Goal: Navigation & Orientation: Find specific page/section

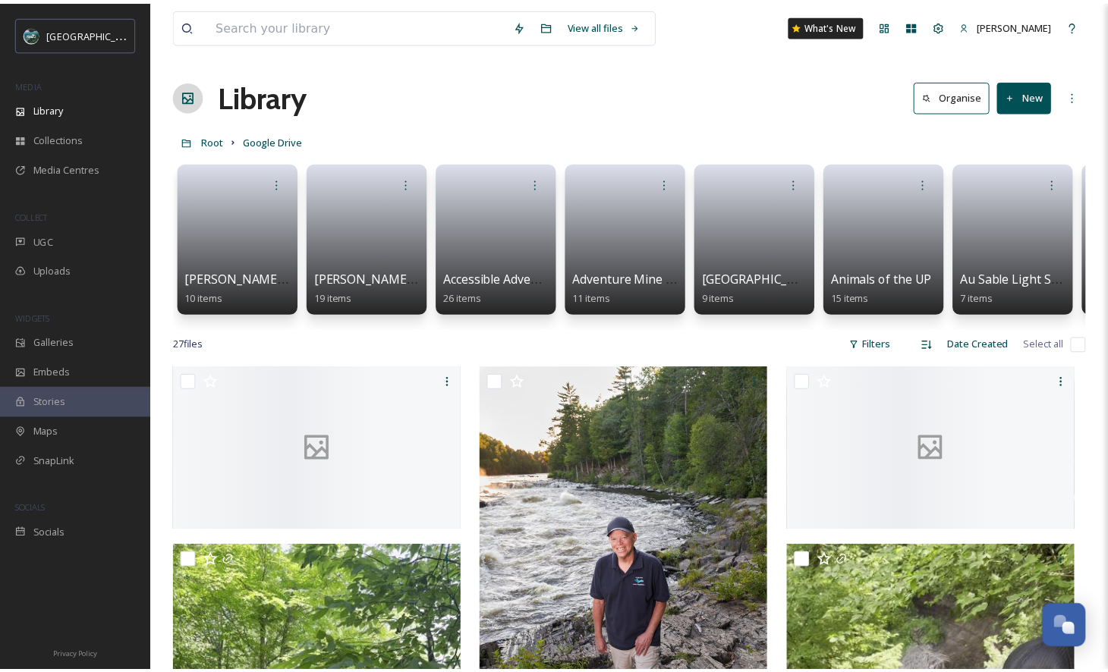
scroll to position [4463, 0]
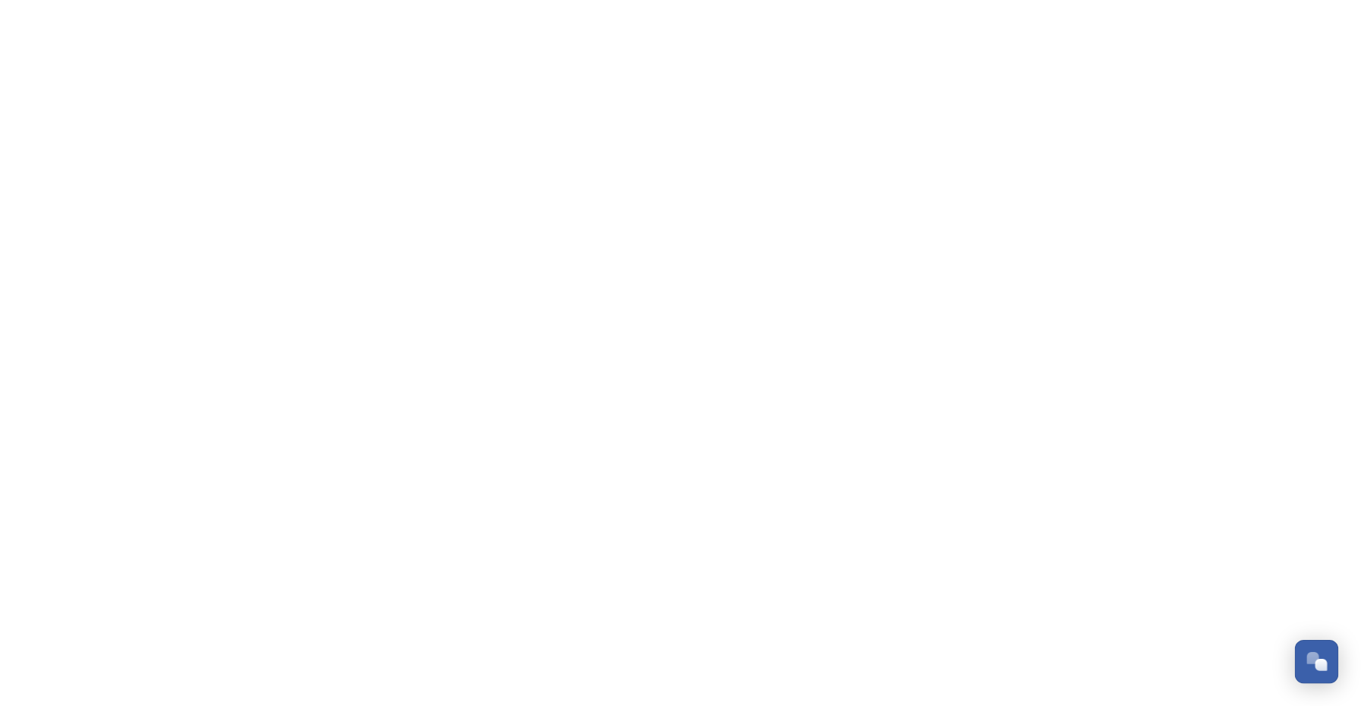
scroll to position [4463, 0]
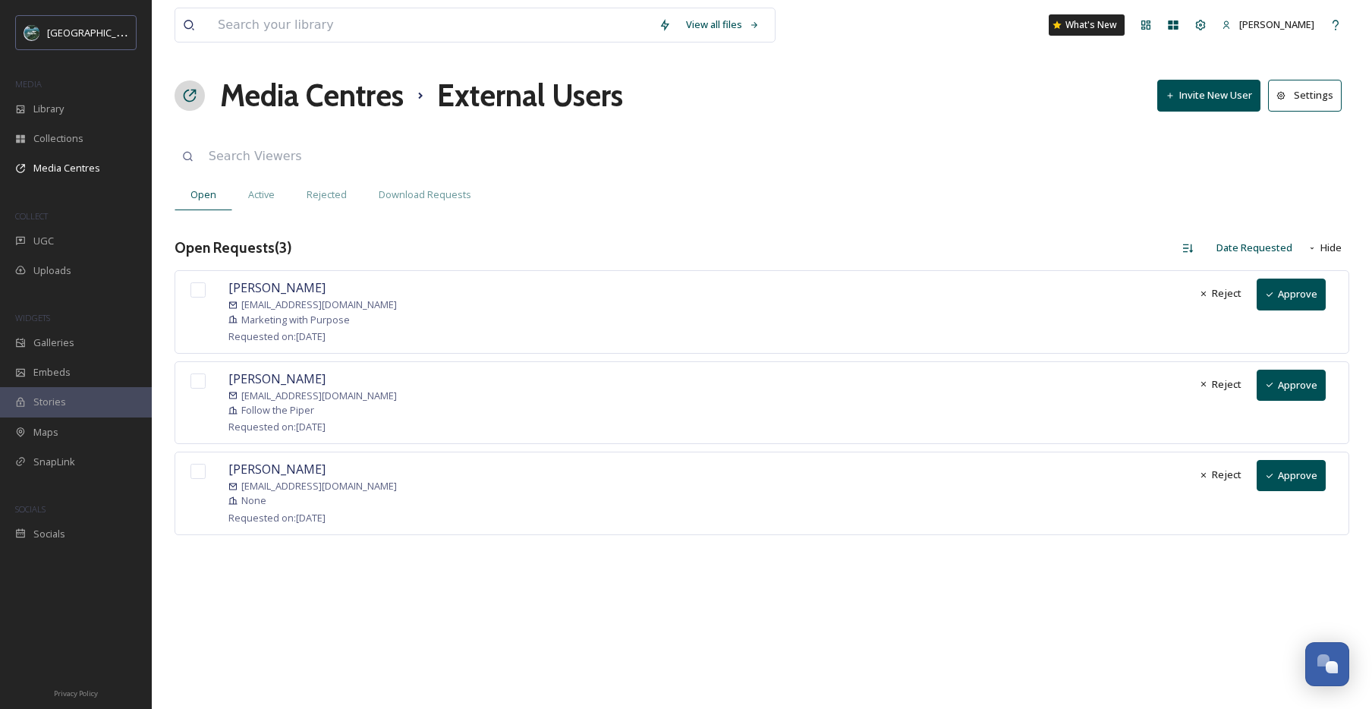
click at [1282, 298] on button "Approve" at bounding box center [1291, 293] width 69 height 31
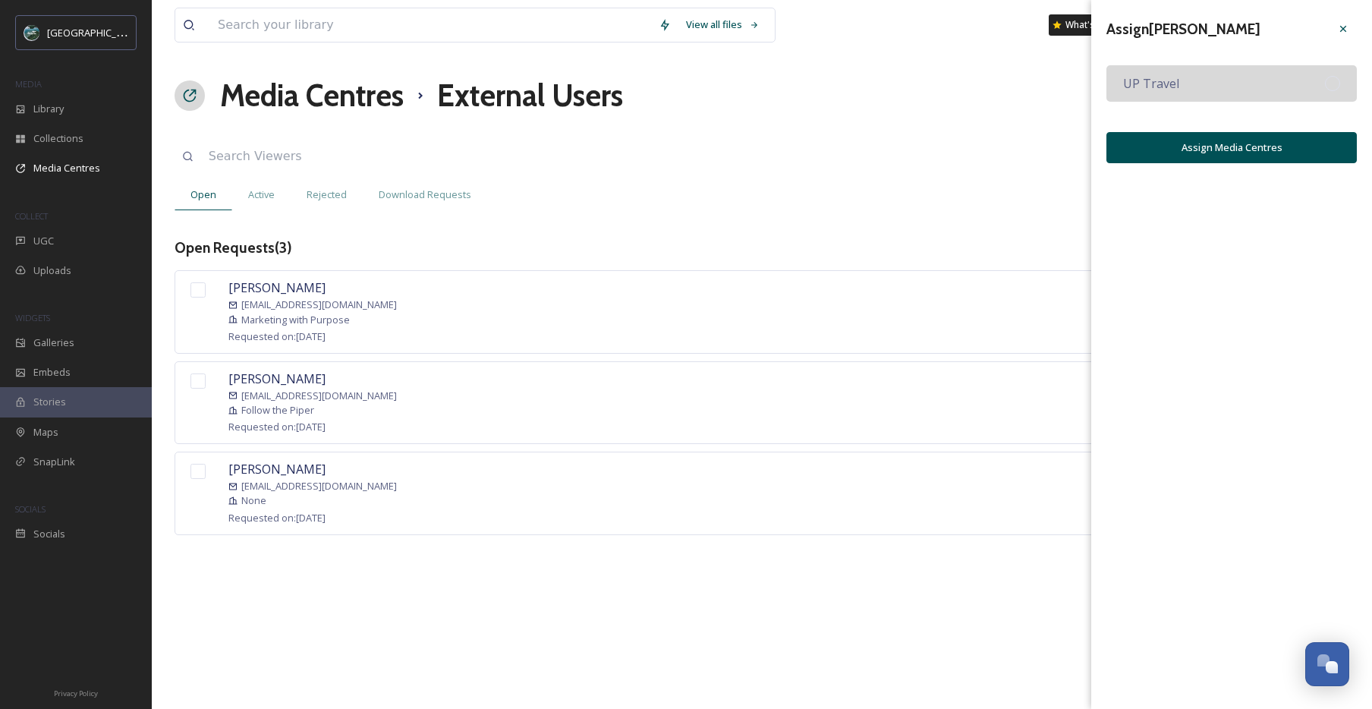
click at [1216, 70] on div "UP Travel" at bounding box center [1231, 83] width 250 height 36
click at [1210, 145] on button "Assign Media Centres" at bounding box center [1231, 147] width 250 height 31
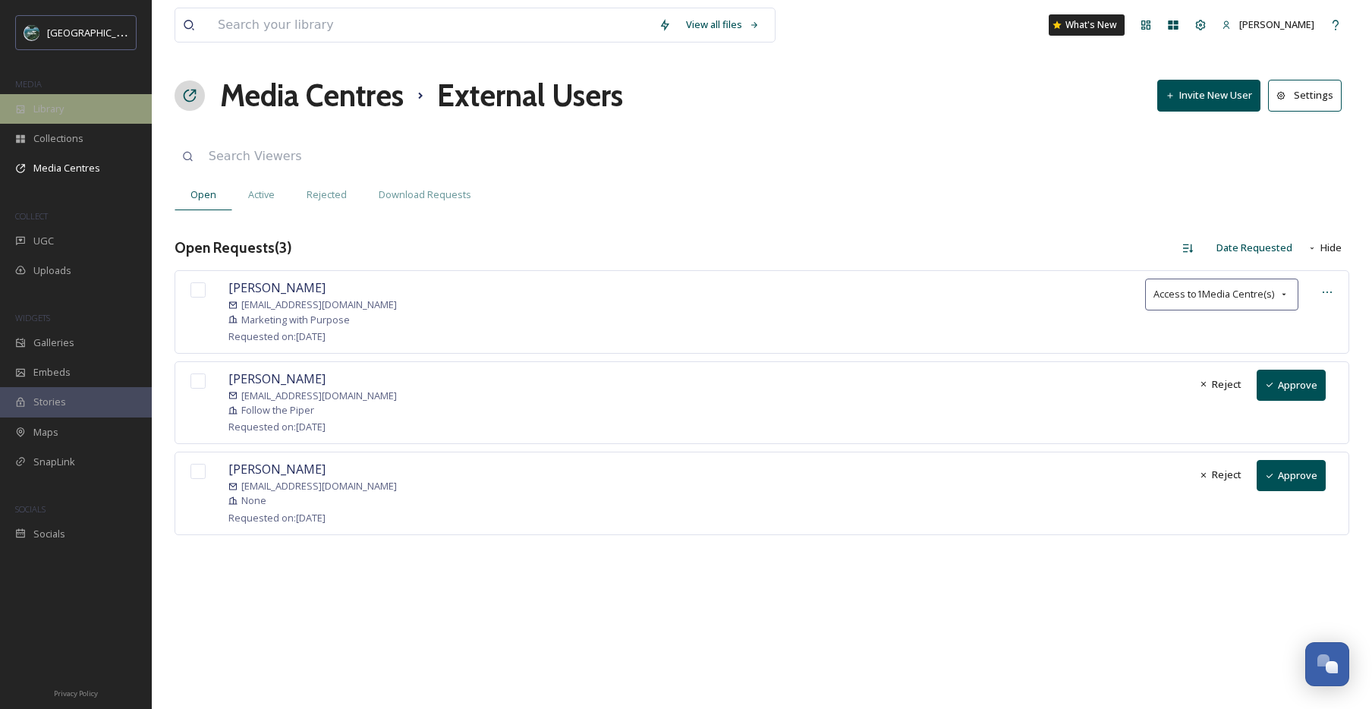
click at [64, 115] on span "Library" at bounding box center [48, 109] width 30 height 14
